Goal: Book appointment/travel/reservation

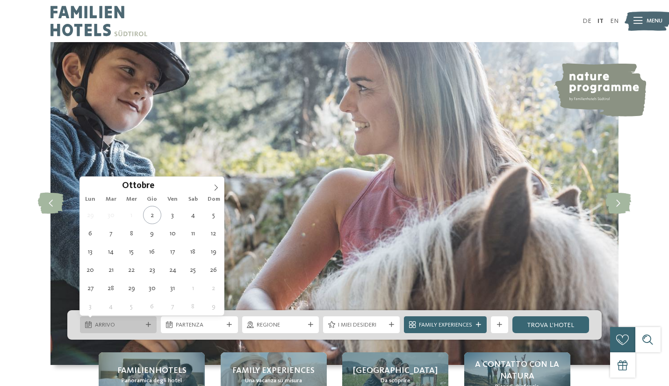
click at [131, 323] on span "Arrivo" at bounding box center [118, 325] width 47 height 8
type div "[DATE]"
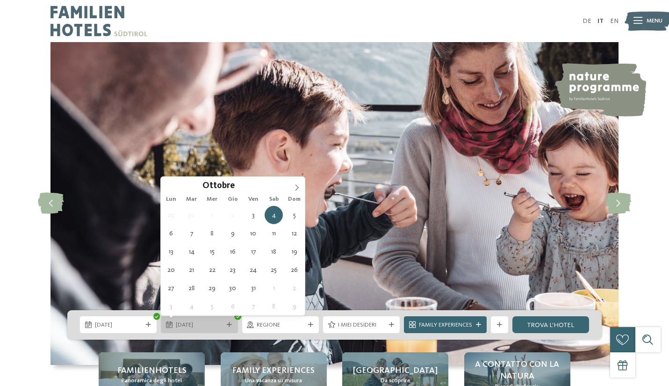
click at [197, 322] on span "[DATE]" at bounding box center [199, 325] width 47 height 8
type div "[DATE]"
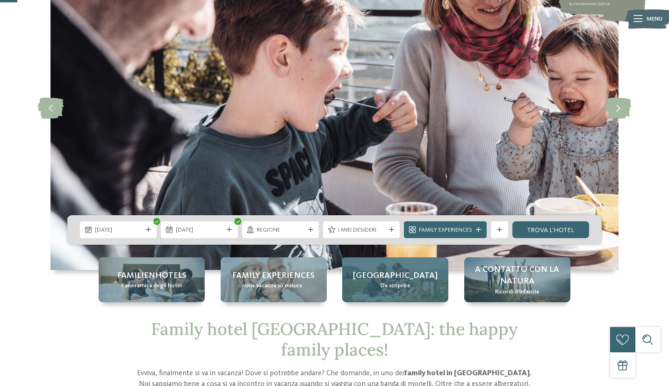
scroll to position [96, 0]
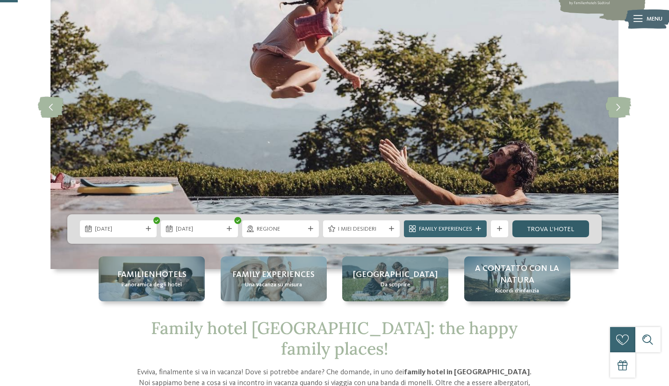
click at [546, 227] on link "trova l’hotel" at bounding box center [550, 228] width 77 height 17
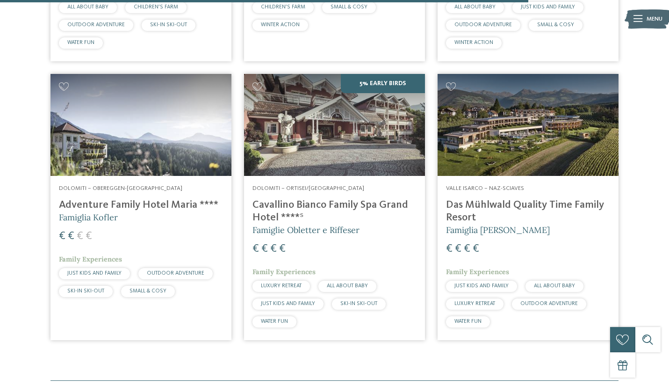
scroll to position [1613, 0]
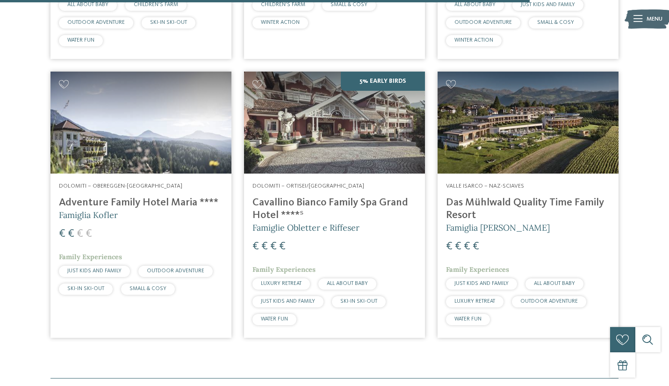
click at [163, 196] on h4 "Adventure Family Hotel Maria ****" at bounding box center [141, 202] width 164 height 13
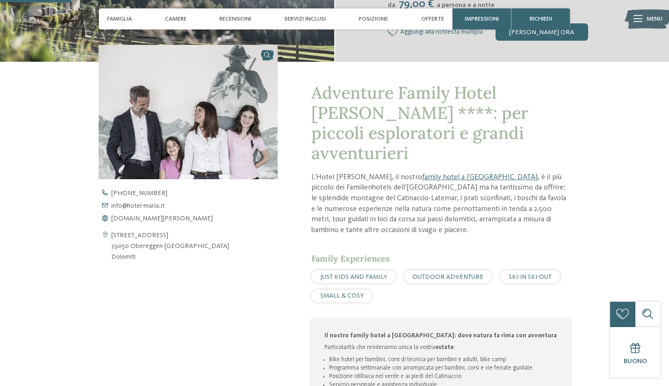
scroll to position [263, 0]
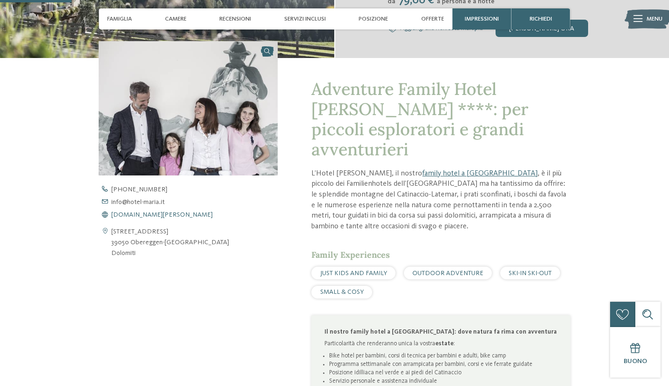
click at [155, 211] on span "www.hotel-maria.it" at bounding box center [161, 214] width 101 height 7
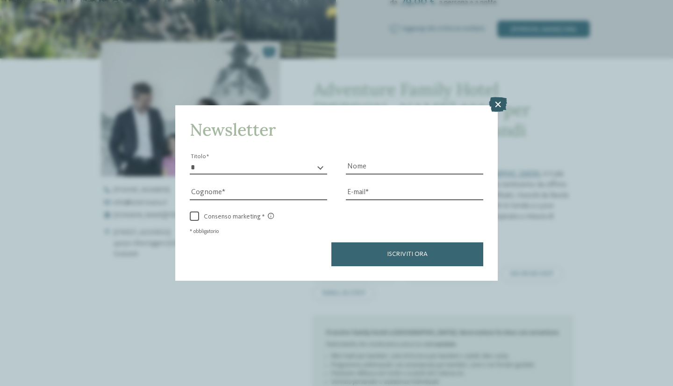
click at [499, 97] on icon at bounding box center [498, 104] width 18 height 15
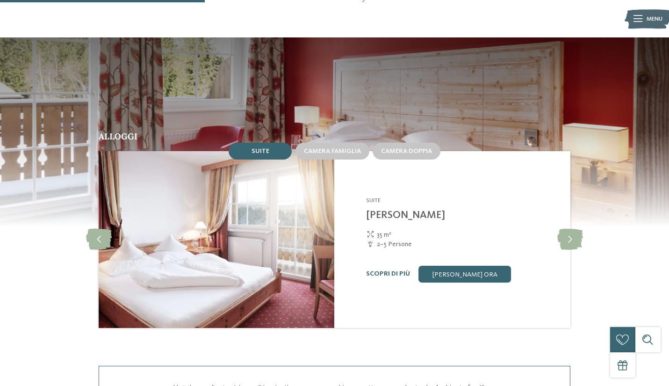
scroll to position [653, 0]
